Goal: Task Accomplishment & Management: Manage account settings

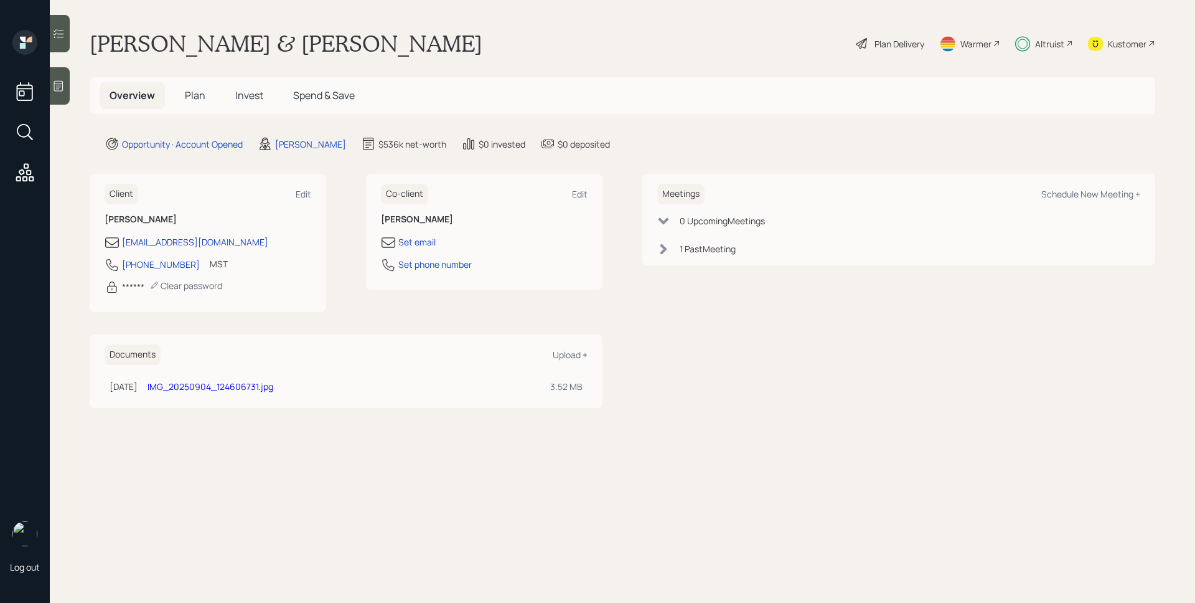
click at [189, 91] on span "Plan" at bounding box center [195, 95] width 21 height 14
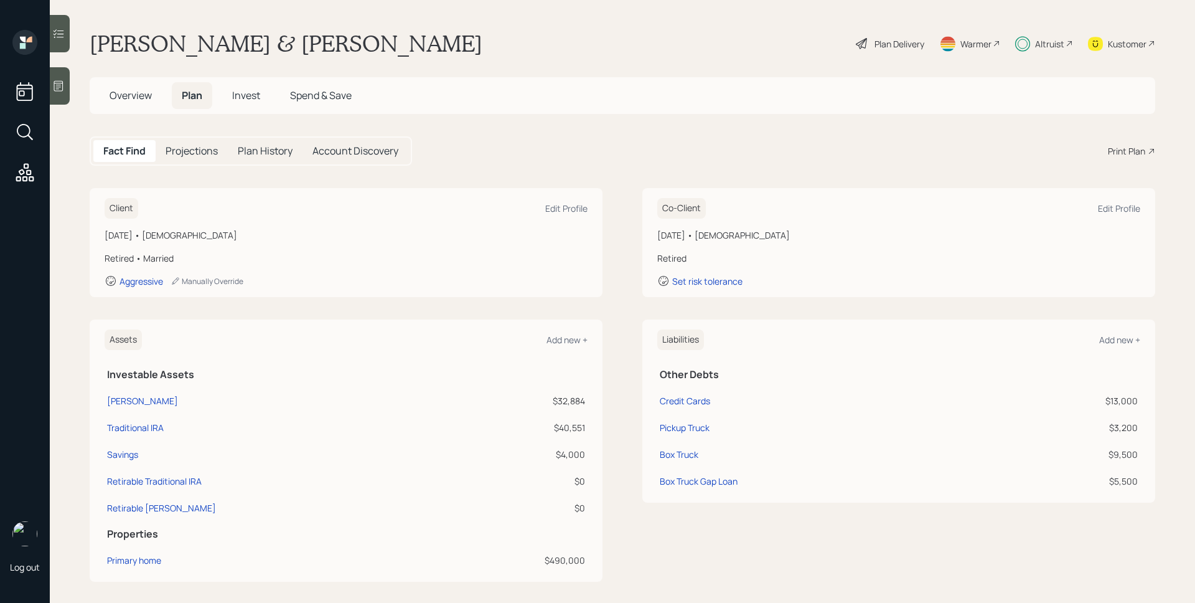
click at [245, 95] on span "Invest" at bounding box center [246, 95] width 28 height 14
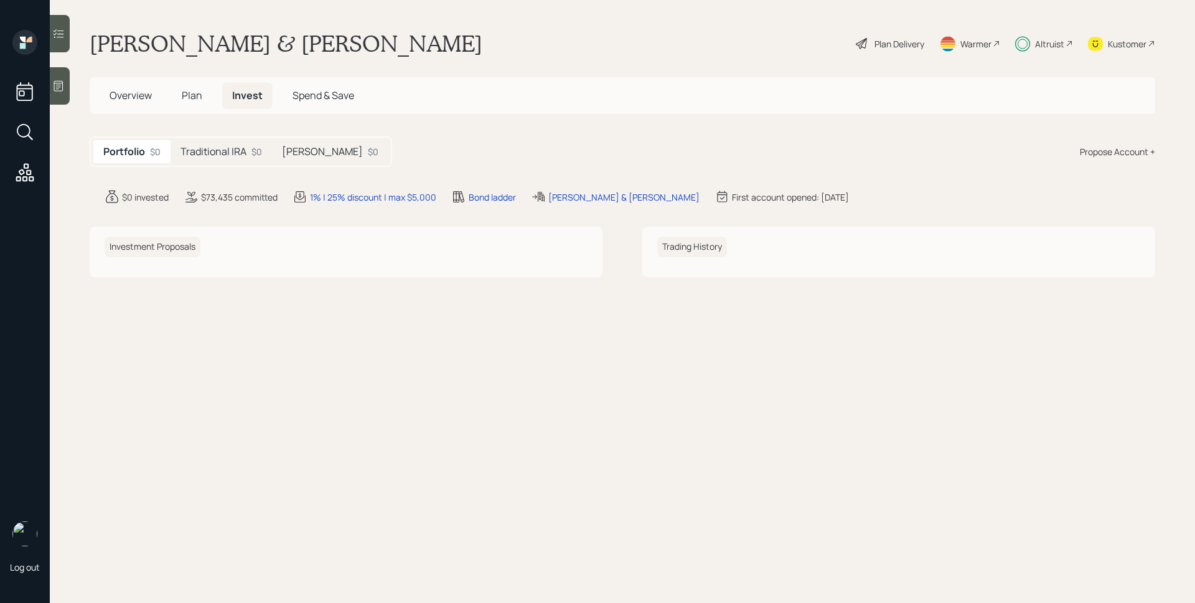
click at [230, 148] on h5 "Traditional IRA" at bounding box center [214, 152] width 66 height 12
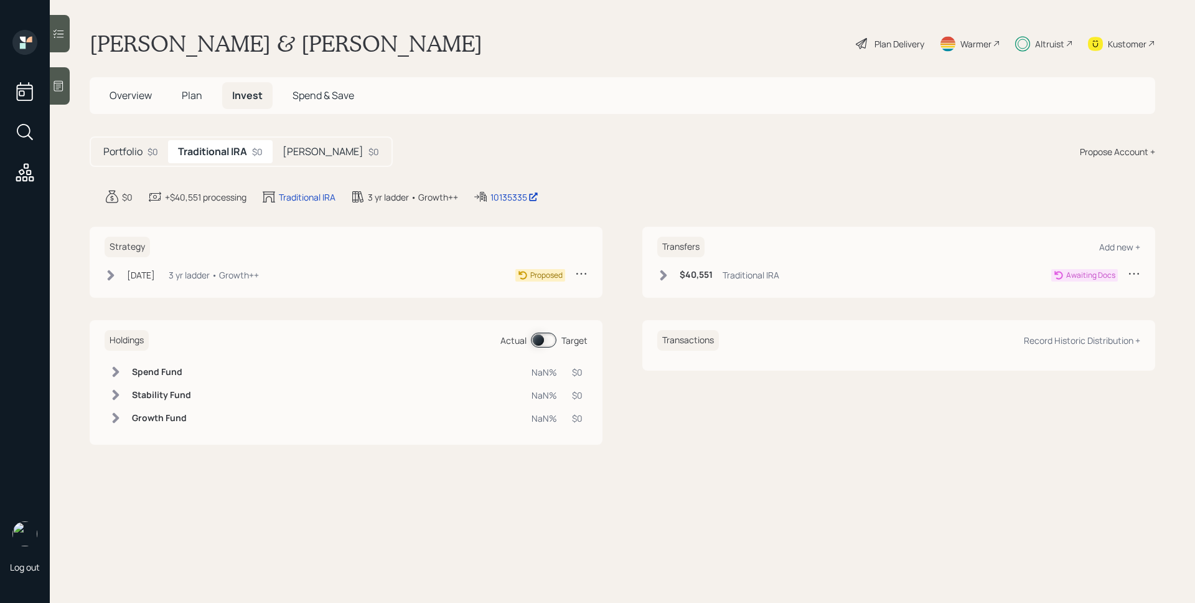
click at [314, 155] on h5 "[PERSON_NAME]" at bounding box center [323, 152] width 81 height 12
click at [203, 156] on h5 "Traditional IRA" at bounding box center [211, 152] width 66 height 12
click at [122, 146] on h5 "Portfolio" at bounding box center [122, 152] width 39 height 12
